Goal: Task Accomplishment & Management: Use online tool/utility

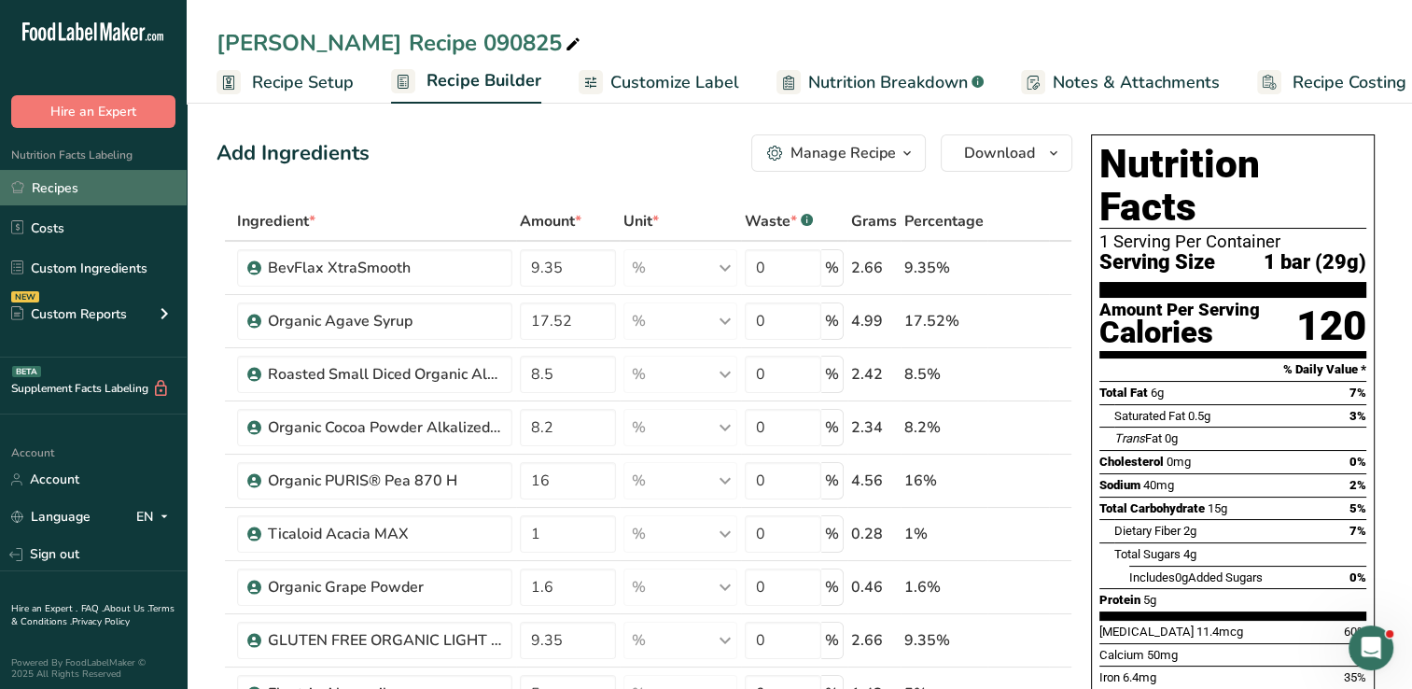
click at [69, 191] on link "Recipes" at bounding box center [93, 187] width 187 height 35
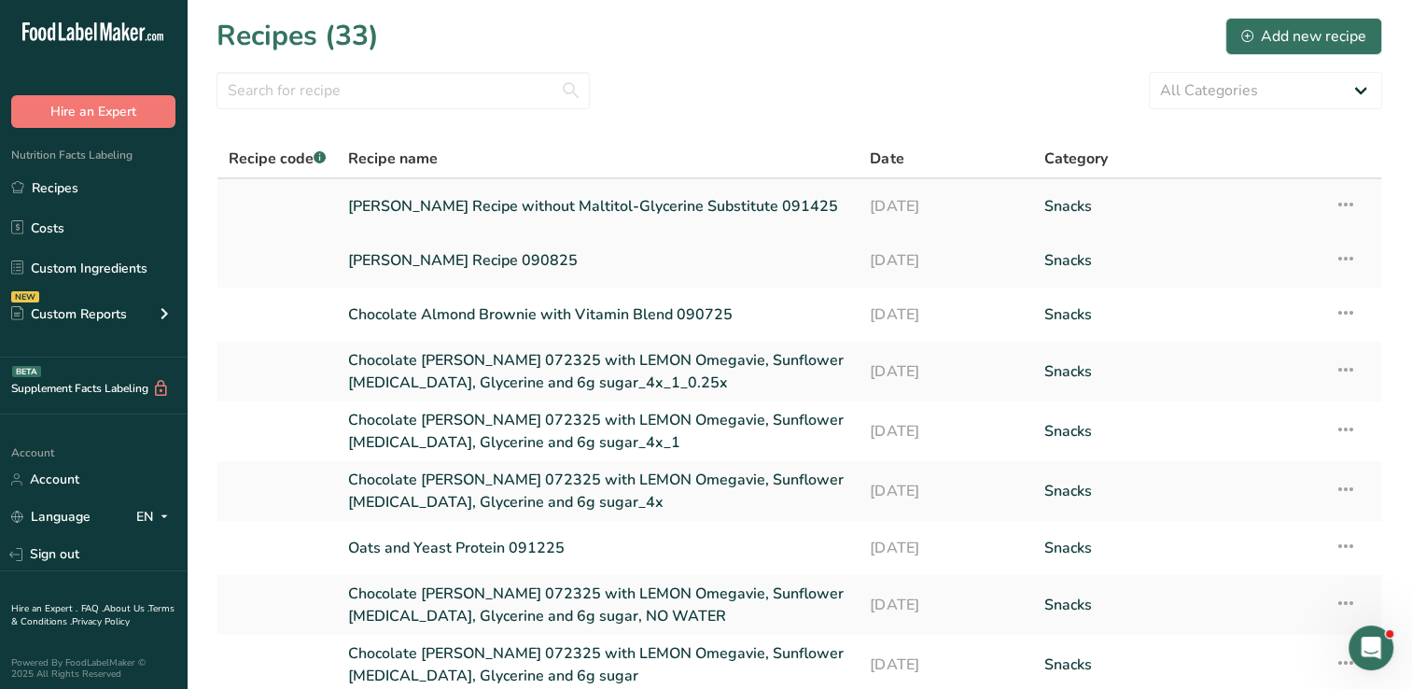
click at [623, 210] on link "[PERSON_NAME] Recipe without Maltitol-Glycerine Substitute 091425" at bounding box center [597, 206] width 499 height 39
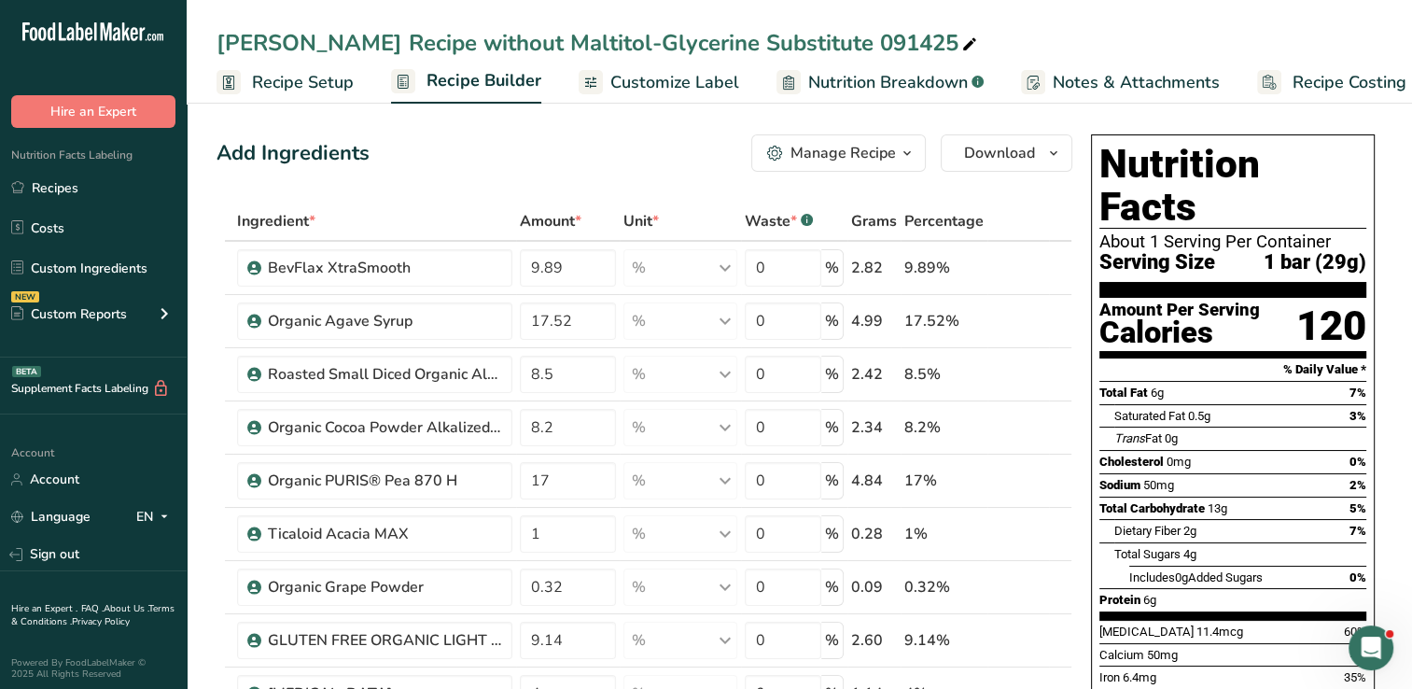
click at [294, 86] on span "Recipe Setup" at bounding box center [303, 82] width 102 height 25
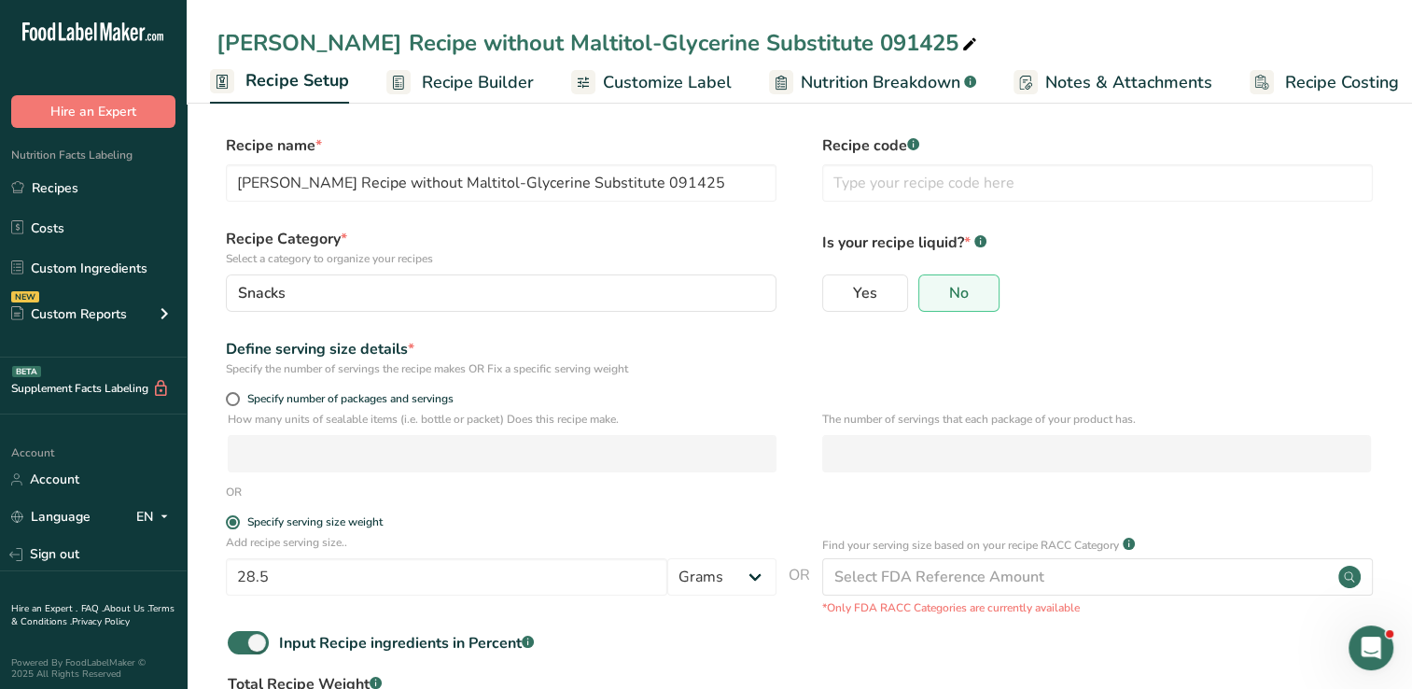
click at [863, 82] on span "Nutrition Breakdown" at bounding box center [881, 82] width 160 height 25
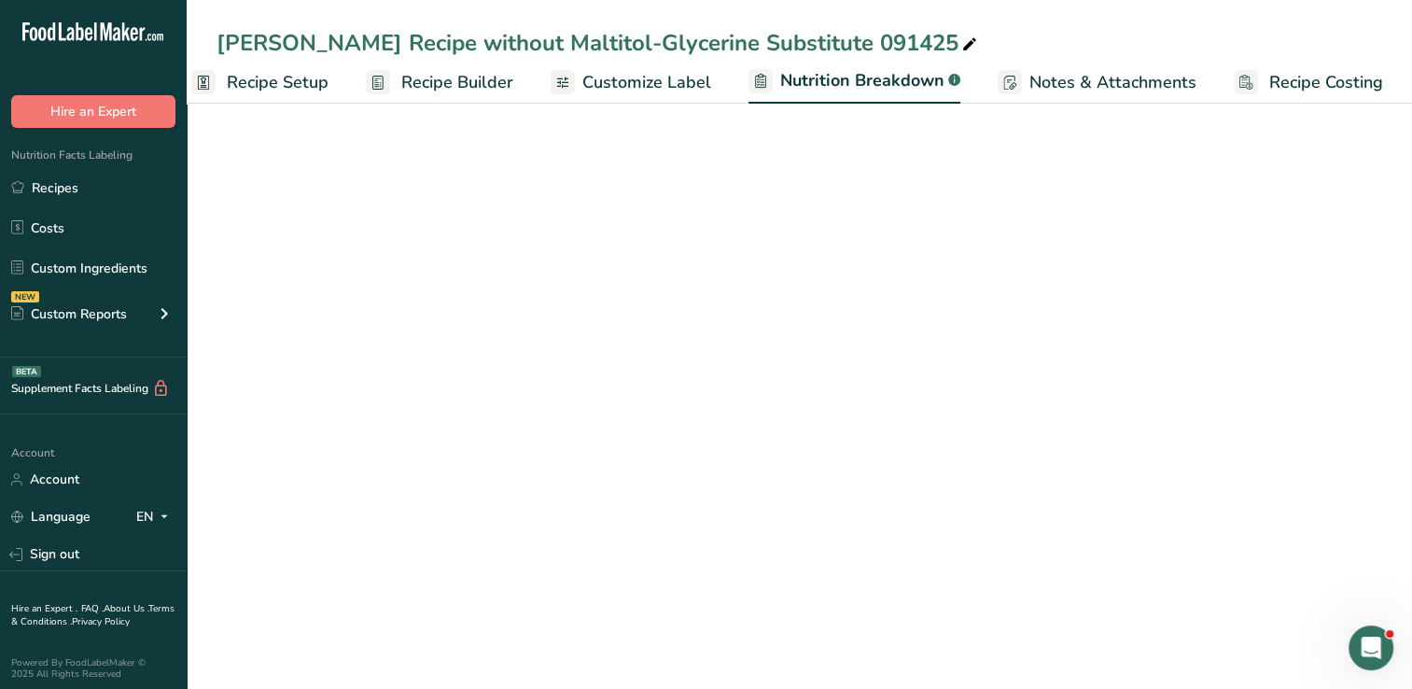
select select "Calories"
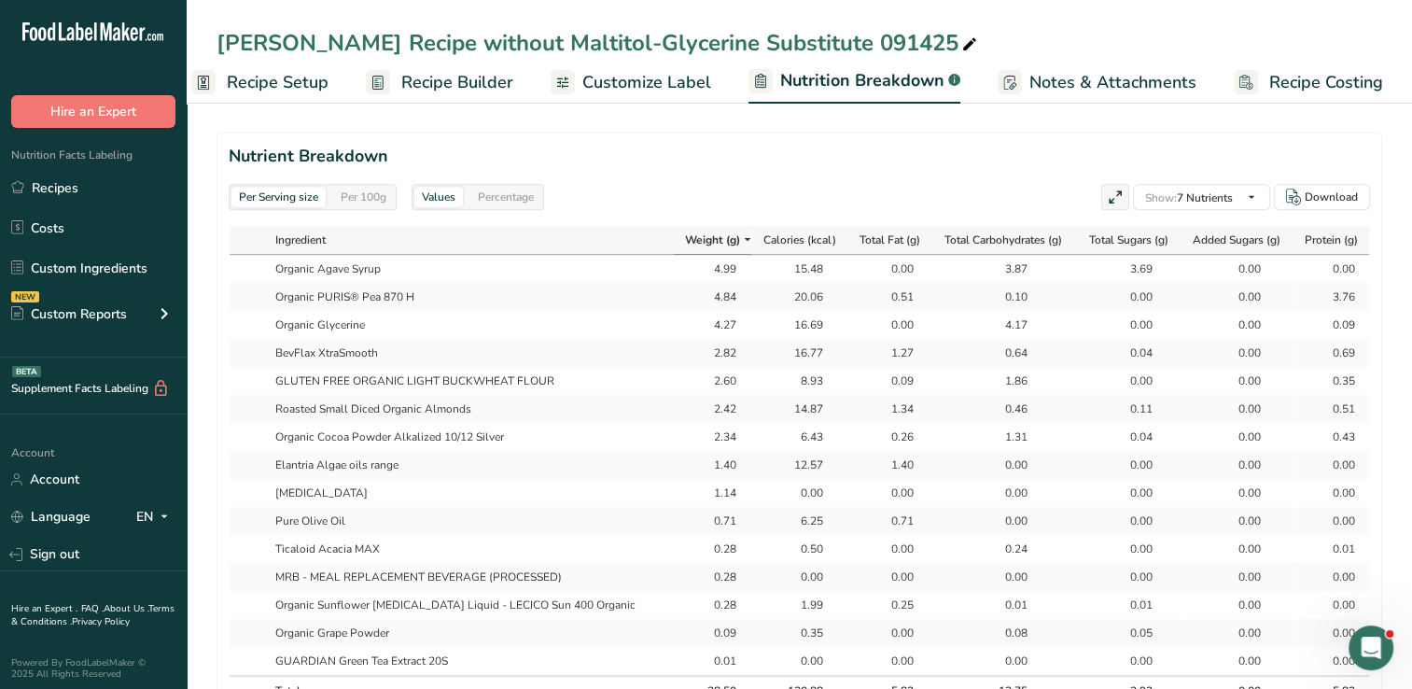
scroll to position [818, 0]
click at [491, 199] on div "Percentage" at bounding box center [505, 199] width 71 height 21
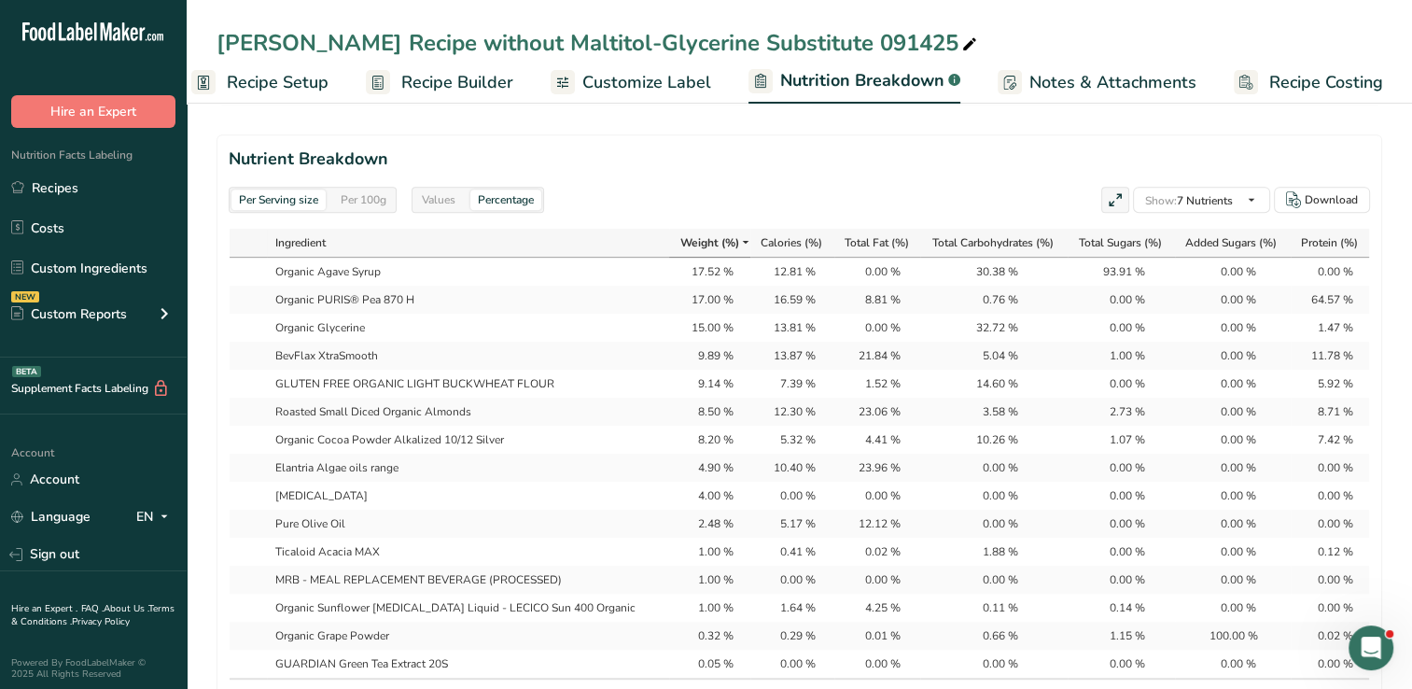
click at [373, 202] on div "Per 100g" at bounding box center [363, 199] width 61 height 21
click at [450, 197] on div "Values" at bounding box center [438, 199] width 49 height 21
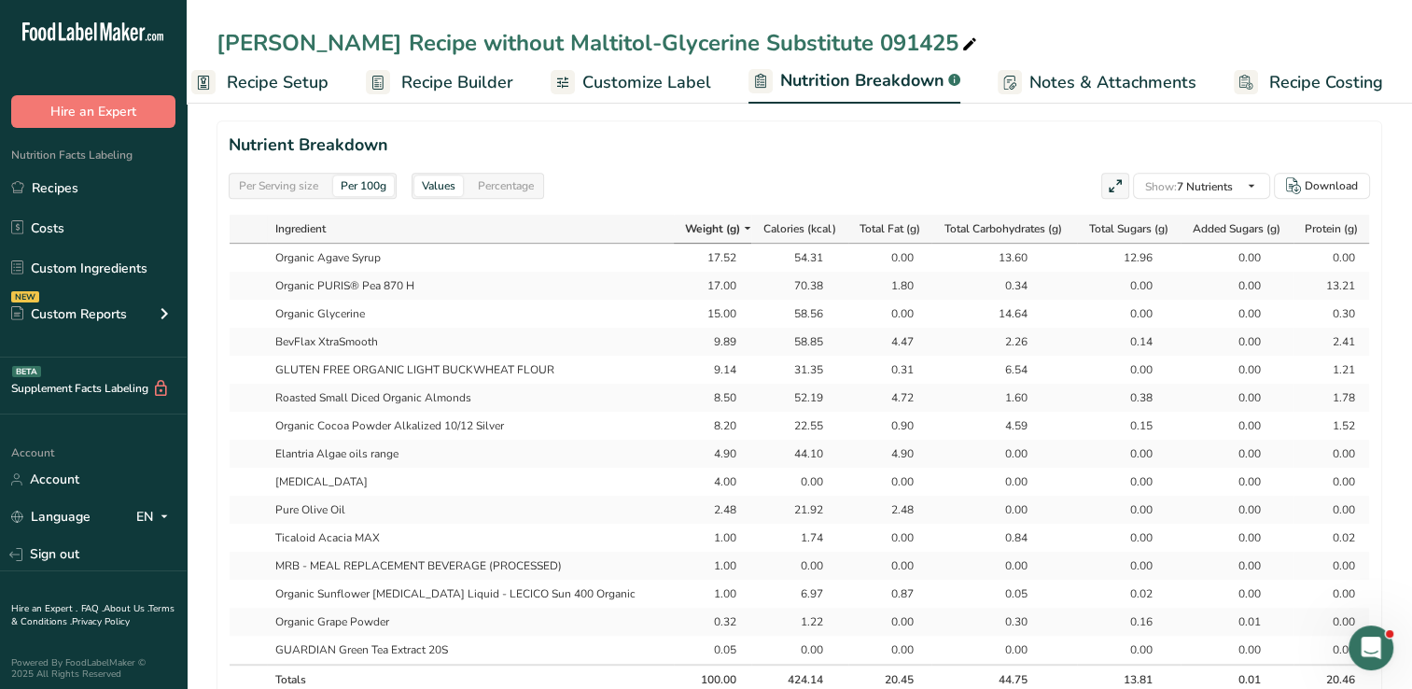
scroll to position [829, 0]
click at [276, 188] on div "Per Serving size" at bounding box center [278, 188] width 94 height 21
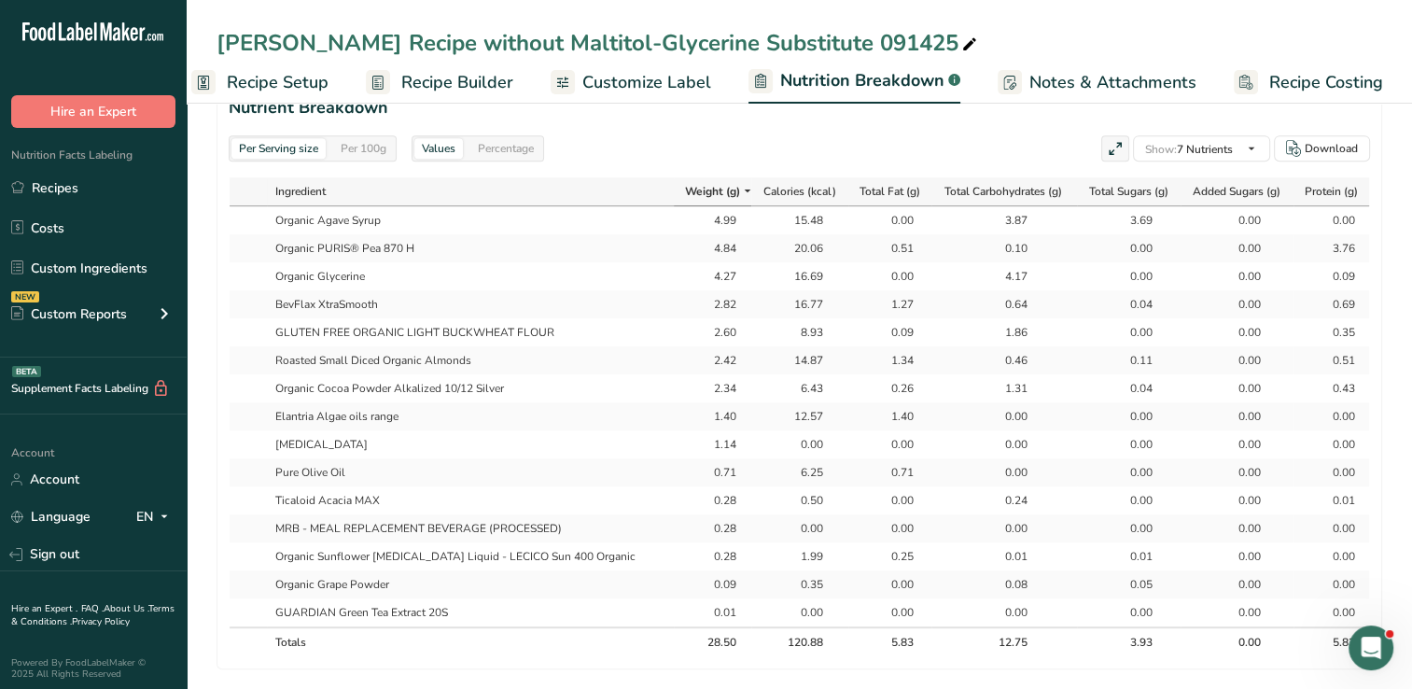
scroll to position [866, 0]
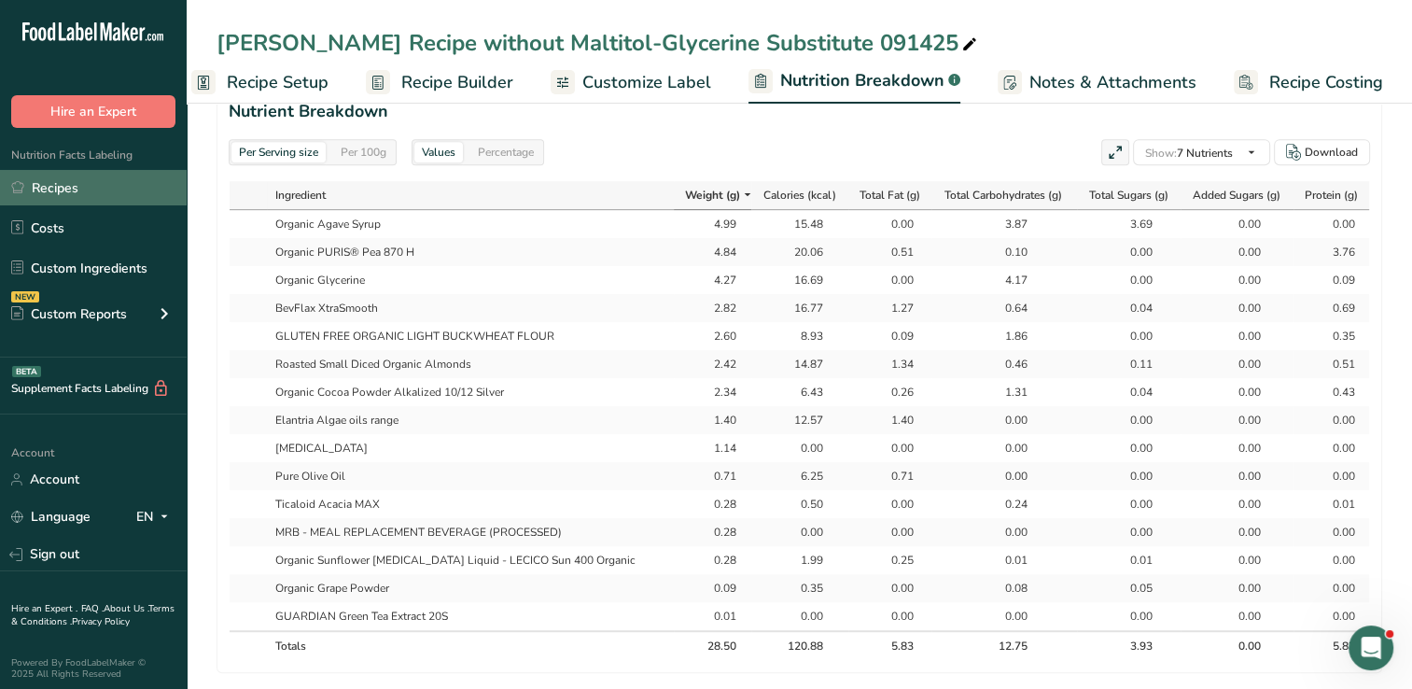
click at [84, 183] on link "Recipes" at bounding box center [93, 187] width 187 height 35
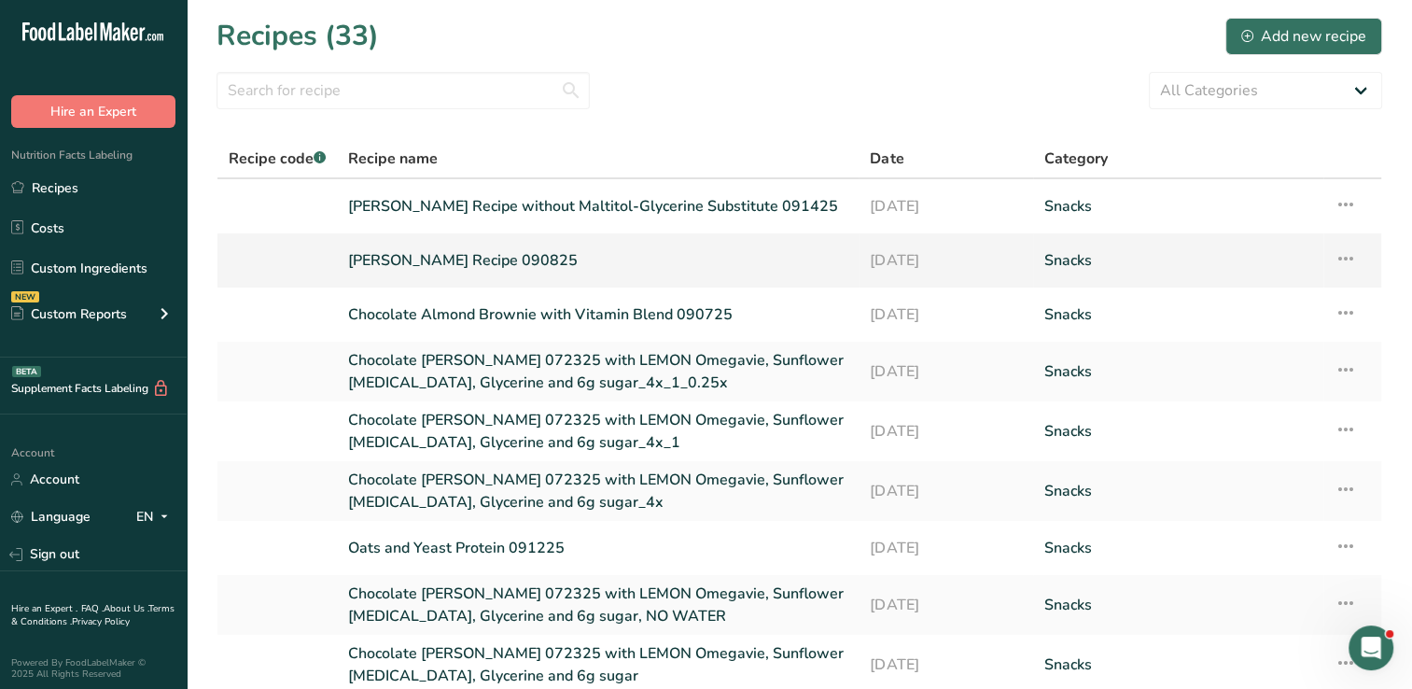
click at [464, 256] on link "[PERSON_NAME] Recipe 090825" at bounding box center [597, 260] width 499 height 39
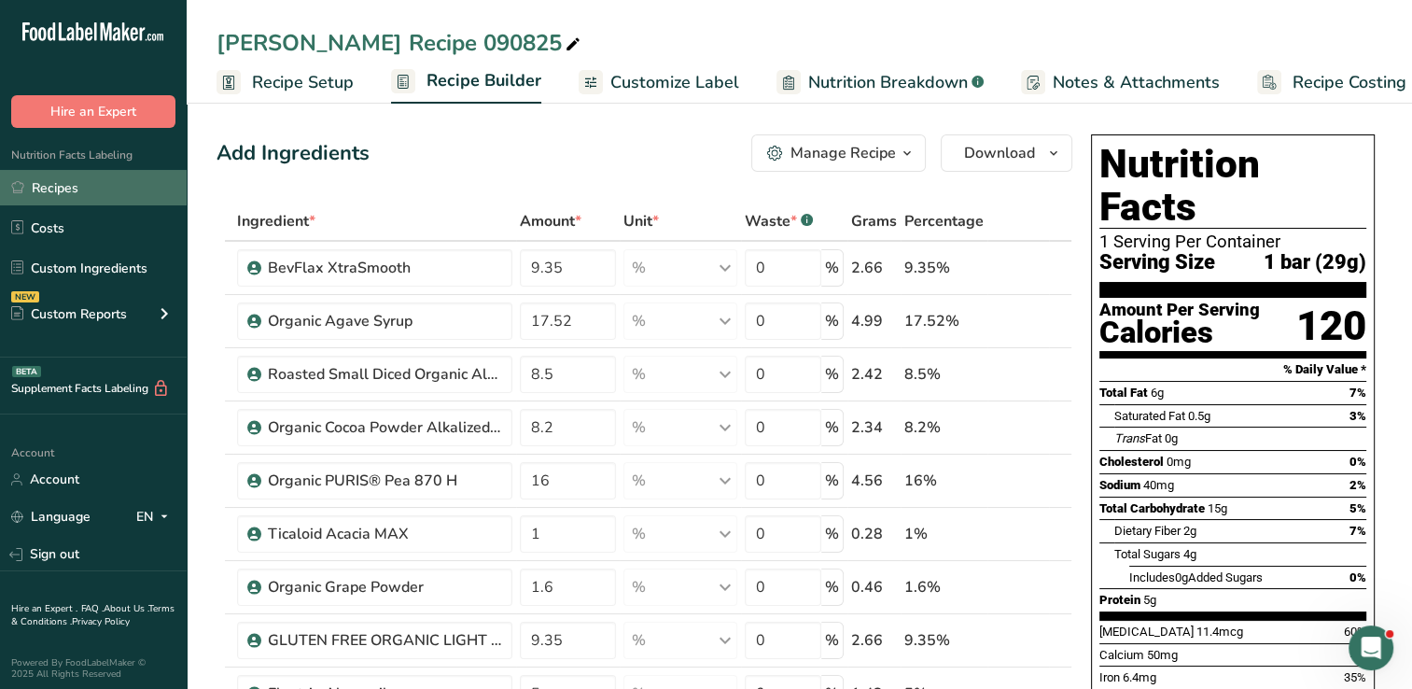
click at [72, 185] on link "Recipes" at bounding box center [93, 187] width 187 height 35
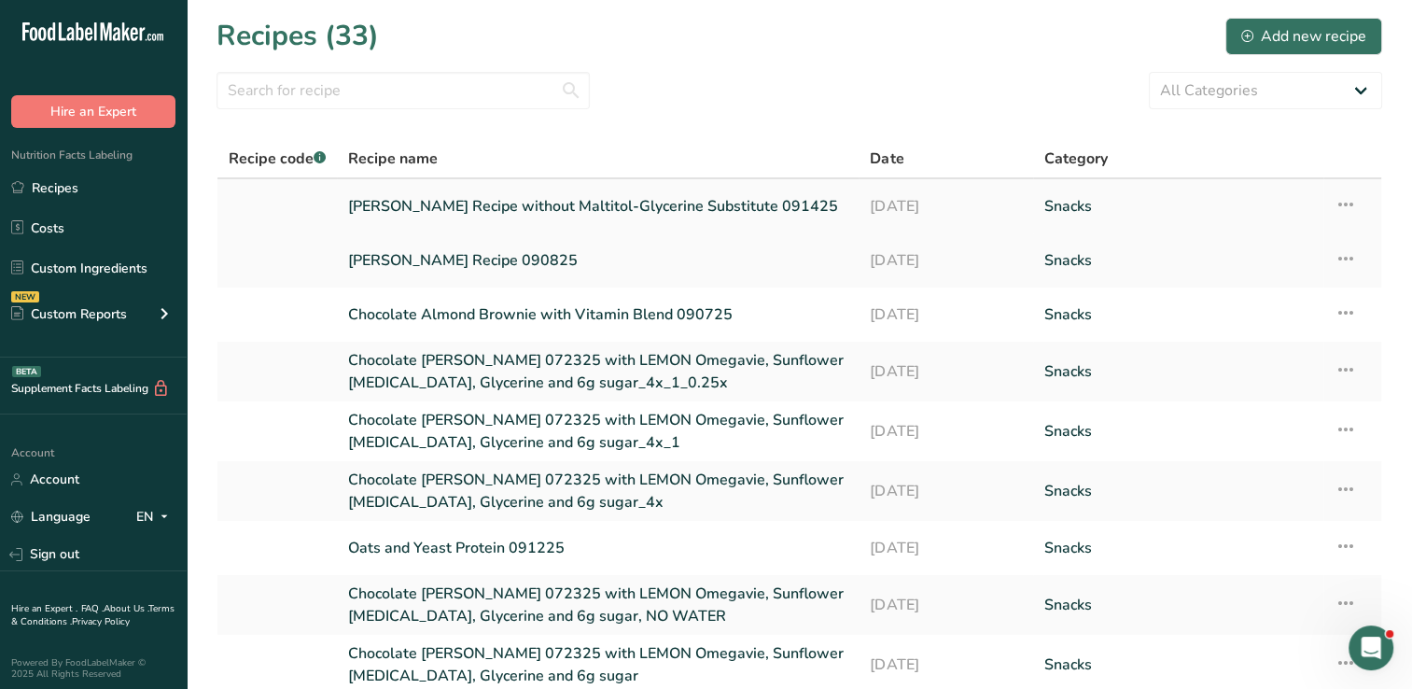
click at [522, 208] on link "[PERSON_NAME] Recipe without Maltitol-Glycerine Substitute 091425" at bounding box center [597, 206] width 499 height 39
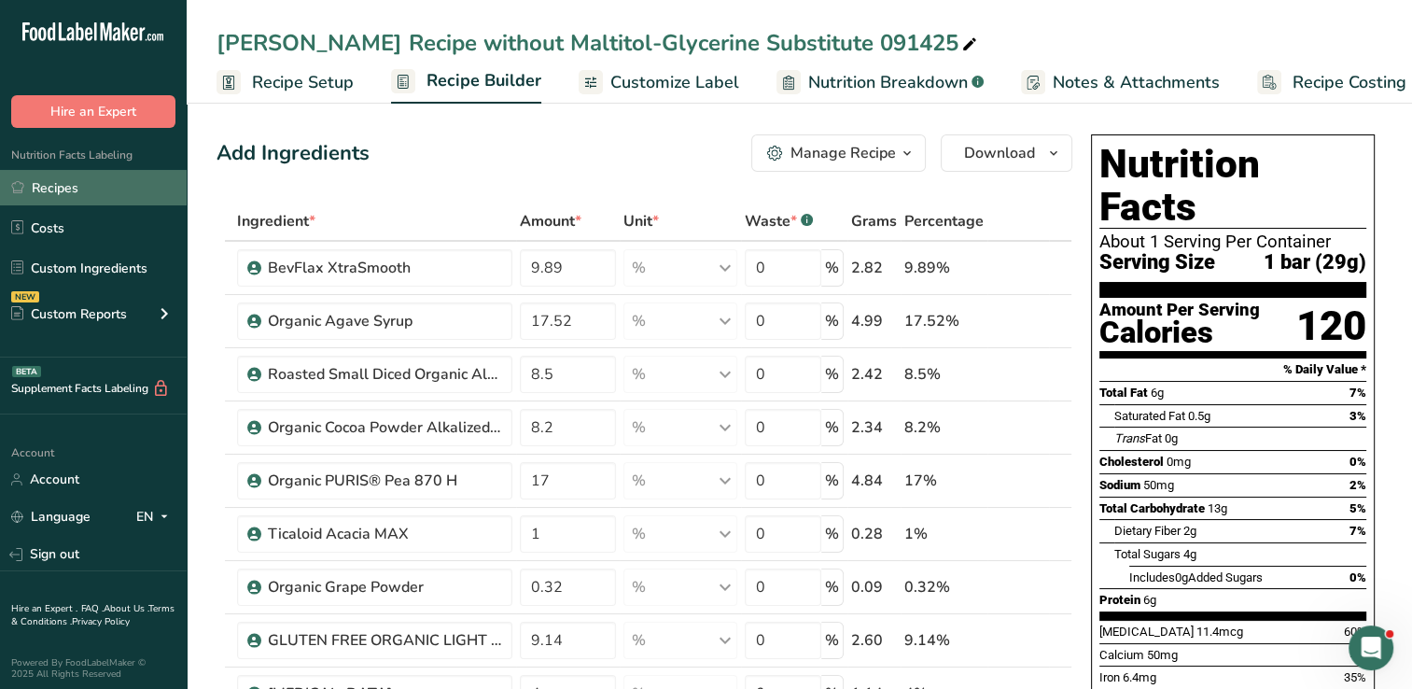
click at [30, 193] on link "Recipes" at bounding box center [93, 187] width 187 height 35
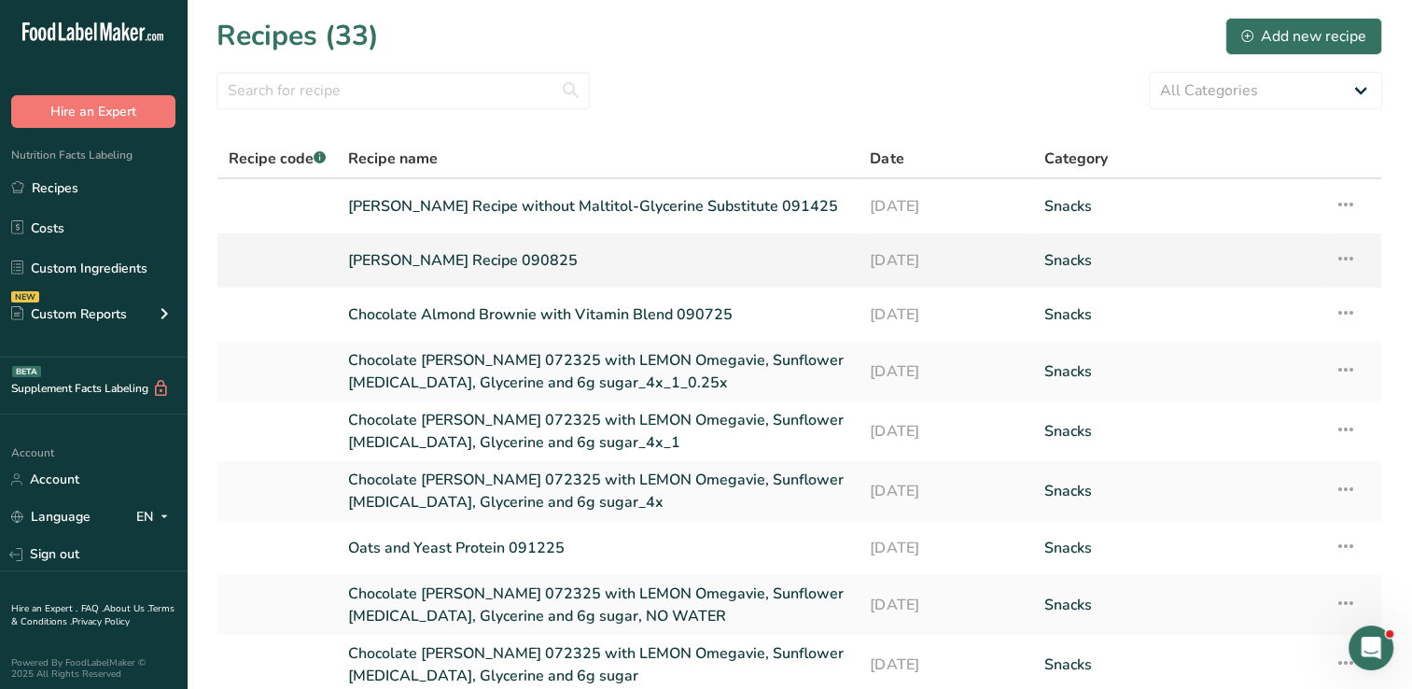
click at [357, 265] on link "[PERSON_NAME] Recipe 090825" at bounding box center [597, 260] width 499 height 39
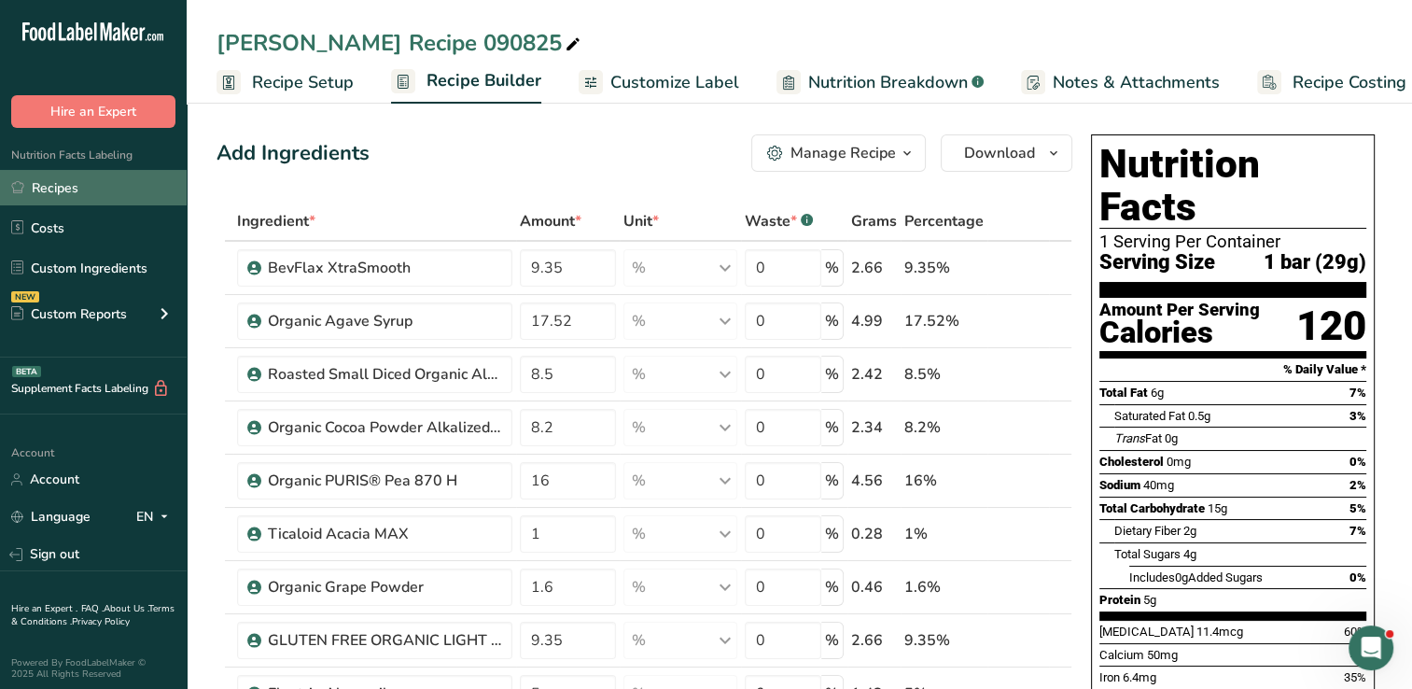
click at [94, 192] on link "Recipes" at bounding box center [93, 187] width 187 height 35
